Goal: Information Seeking & Learning: Find specific fact

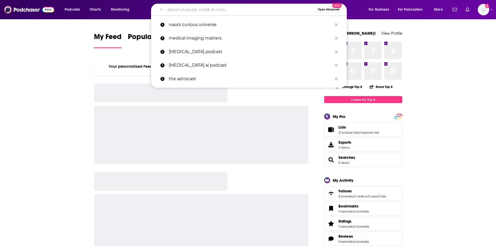
click at [181, 9] on input "Search podcasts, credits, & more..." at bounding box center [240, 9] width 150 height 8
paste input "Choiceology with [PERSON_NAME]"
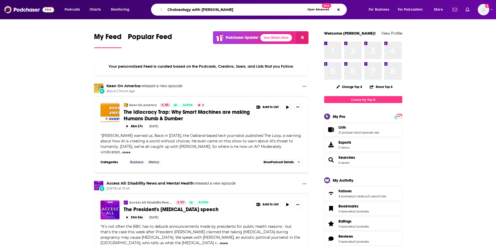
type input "Choiceology with [PERSON_NAME]"
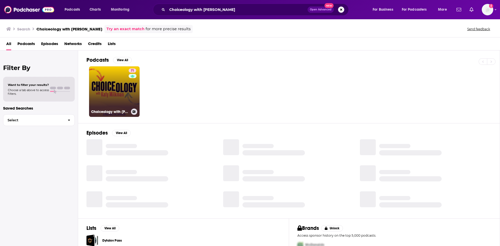
click at [109, 83] on link "71 Choiceology with [PERSON_NAME]" at bounding box center [114, 91] width 50 height 50
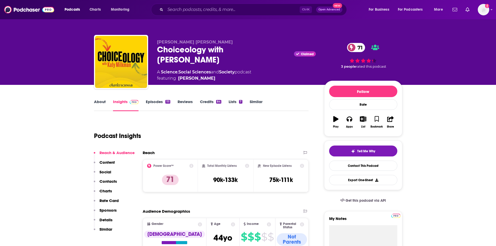
click at [254, 99] on link "Similar" at bounding box center [256, 105] width 13 height 12
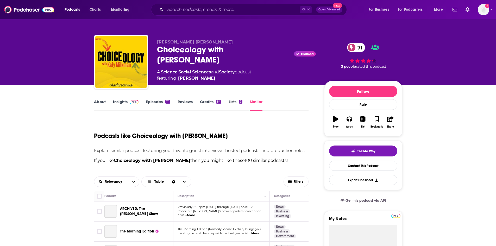
scroll to position [78, 0]
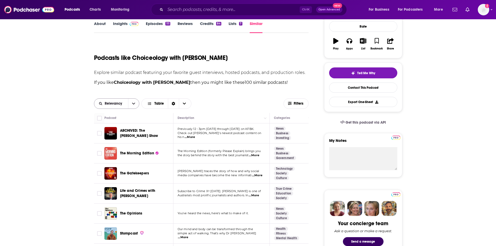
click at [131, 104] on button "open menu" at bounding box center [133, 104] width 11 height 10
click at [121, 138] on span "Power Score" at bounding box center [119, 139] width 31 height 3
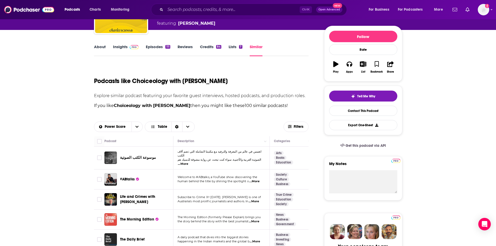
scroll to position [52, 0]
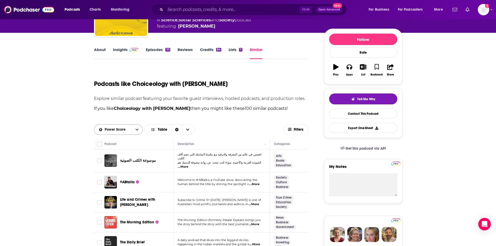
click at [124, 130] on span "Power Score" at bounding box center [116, 130] width 23 height 4
click at [125, 144] on div "Relevancy" at bounding box center [118, 147] width 49 height 9
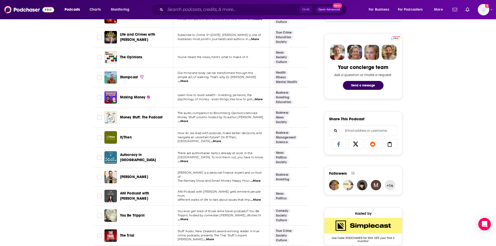
scroll to position [104, 0]
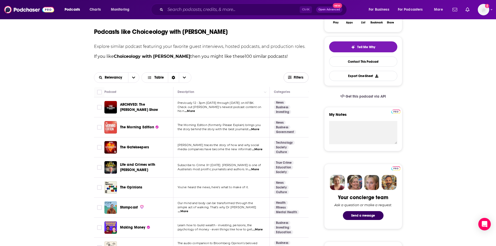
click at [302, 78] on span "Filters" at bounding box center [299, 78] width 10 height 4
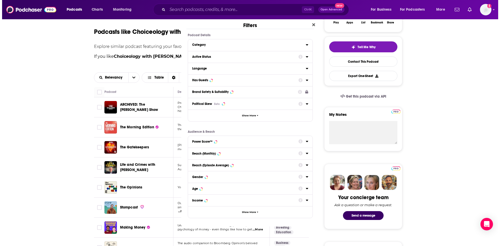
scroll to position [0, 0]
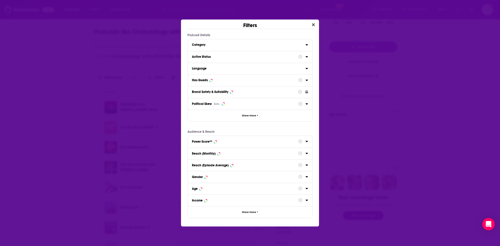
click at [306, 141] on icon "Dialog" at bounding box center [306, 141] width 2 height 1
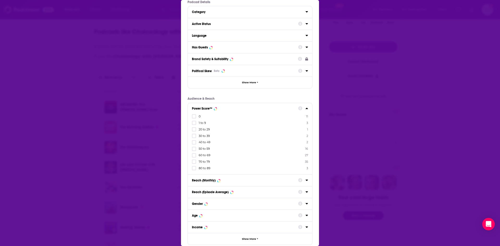
scroll to position [21, 0]
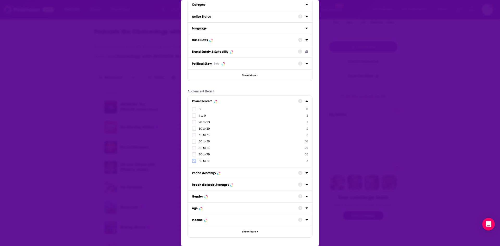
click at [195, 161] on icon "Dialog" at bounding box center [193, 161] width 3 height 2
click at [378, 114] on div "Filters Podcast Details Category Active Status Language Has Guests Brand Safety…" at bounding box center [250, 123] width 500 height 246
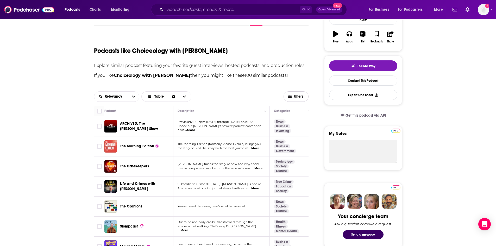
scroll to position [26, 0]
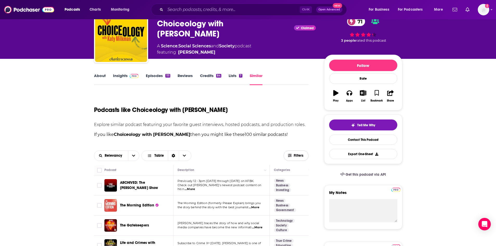
click at [297, 155] on span "Filters" at bounding box center [299, 156] width 10 height 4
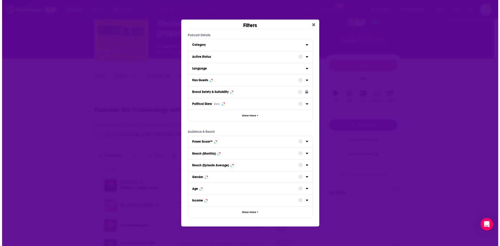
scroll to position [0, 0]
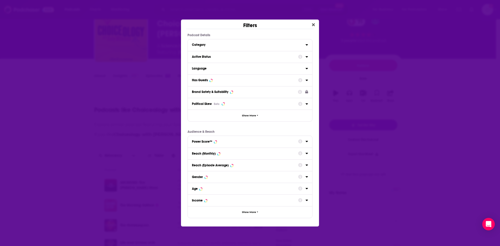
click at [225, 147] on div "Power Score™" at bounding box center [250, 142] width 124 height 12
click at [222, 140] on div "Power Score™" at bounding box center [243, 142] width 103 height 4
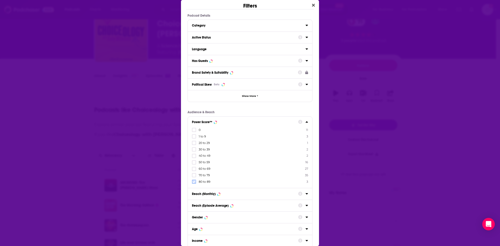
click at [194, 183] on icon "Dialog" at bounding box center [193, 181] width 3 height 3
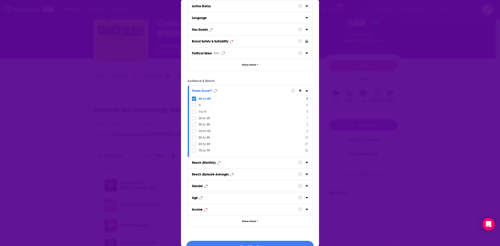
scroll to position [43, 0]
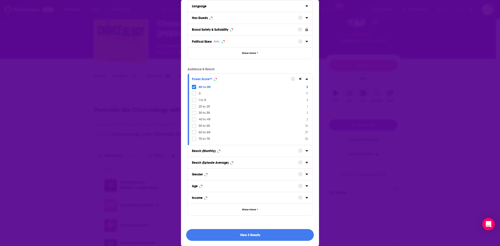
click at [258, 233] on button "View 3 Results" at bounding box center [250, 235] width 128 height 12
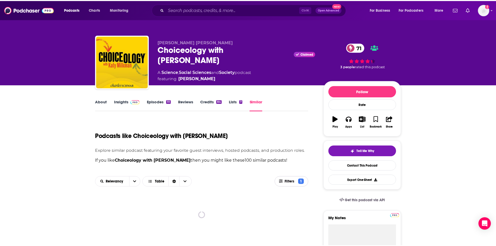
scroll to position [26, 0]
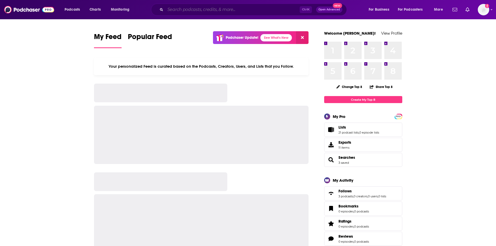
click at [183, 10] on input "Search podcasts, credits, & more..." at bounding box center [232, 9] width 134 height 8
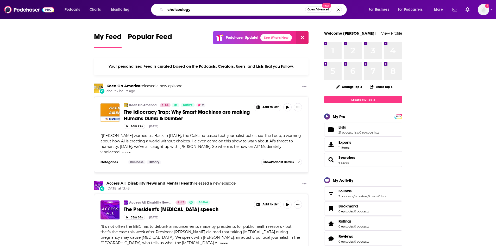
type input "choiceology"
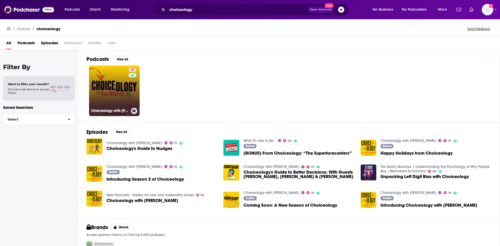
click at [125, 101] on link "71 Choiceology with [PERSON_NAME]" at bounding box center [114, 91] width 50 height 50
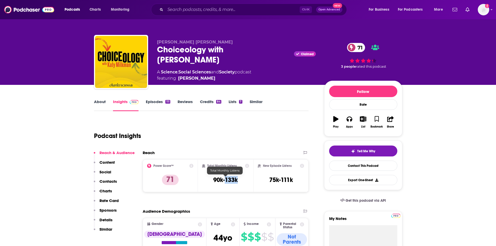
drag, startPoint x: 239, startPoint y: 182, endPoint x: 225, endPoint y: 180, distance: 14.1
click at [225, 180] on div "Total Monthly Listens 90k-133k" at bounding box center [225, 176] width 47 height 24
copy h3 "133k"
